Goal: Find specific page/section

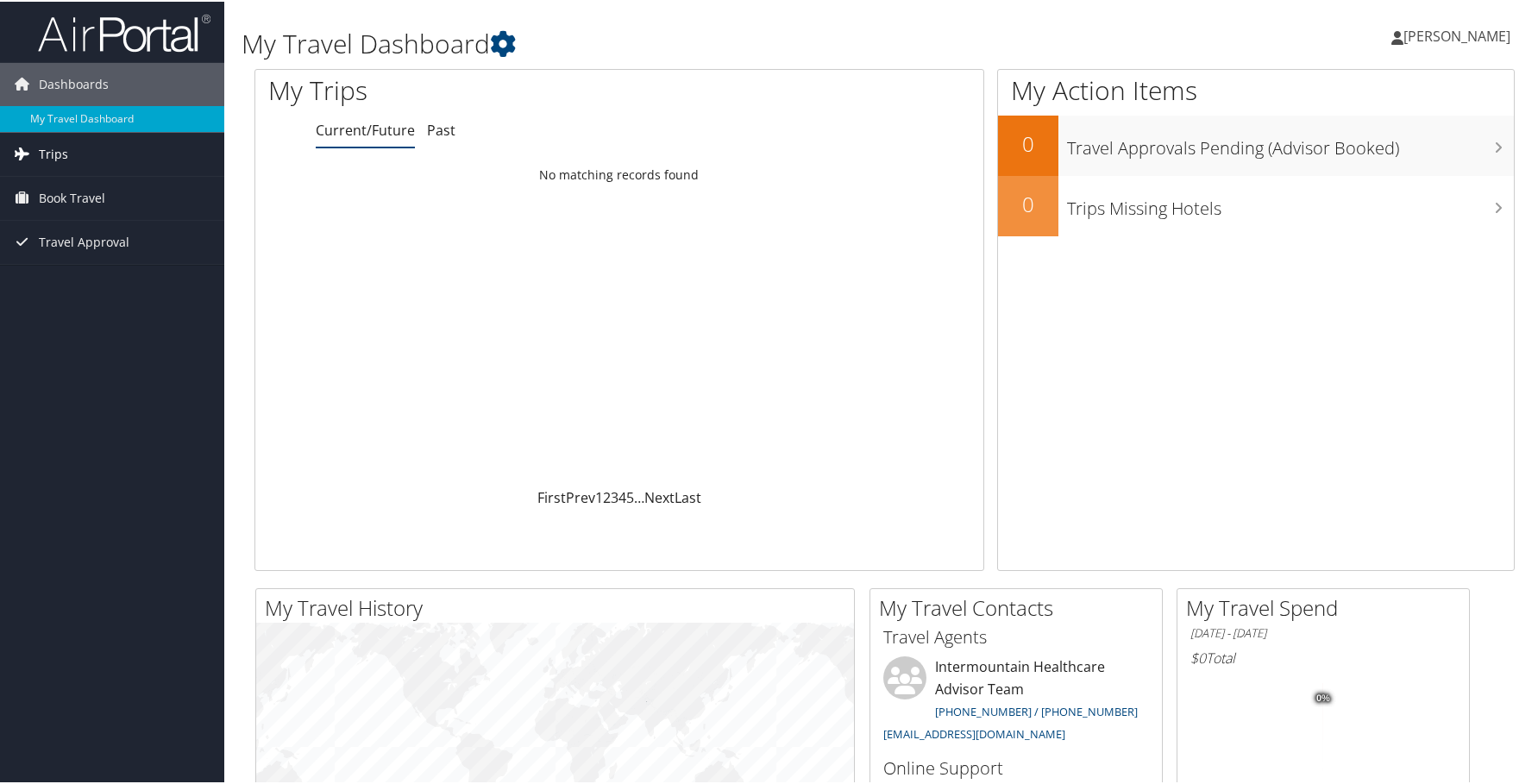
click at [39, 155] on span "Trips" at bounding box center [54, 152] width 30 height 43
click at [94, 190] on link "Current/Future Trips" at bounding box center [112, 188] width 224 height 26
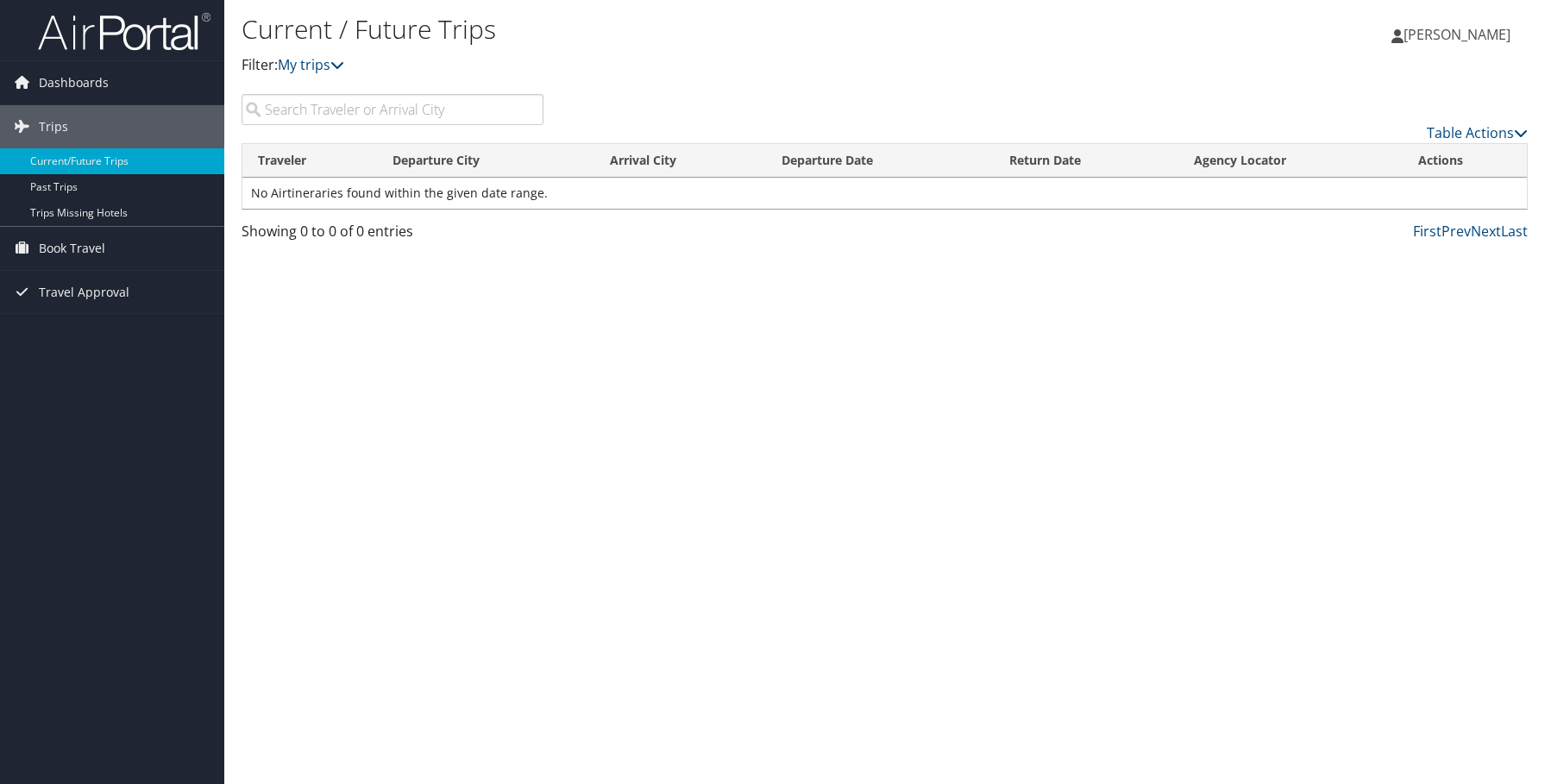
click at [316, 111] on input "search" at bounding box center [392, 109] width 302 height 31
